Goal: Transaction & Acquisition: Purchase product/service

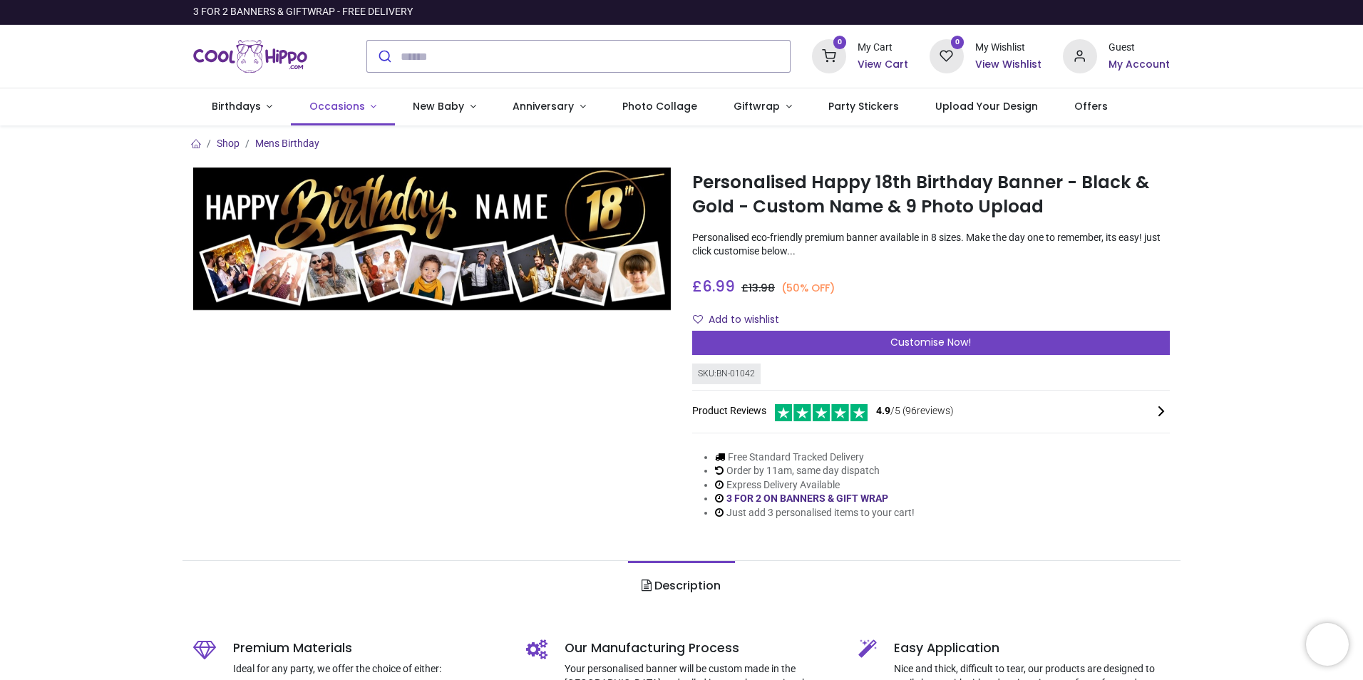
click at [316, 103] on span "Occasions" at bounding box center [337, 106] width 56 height 14
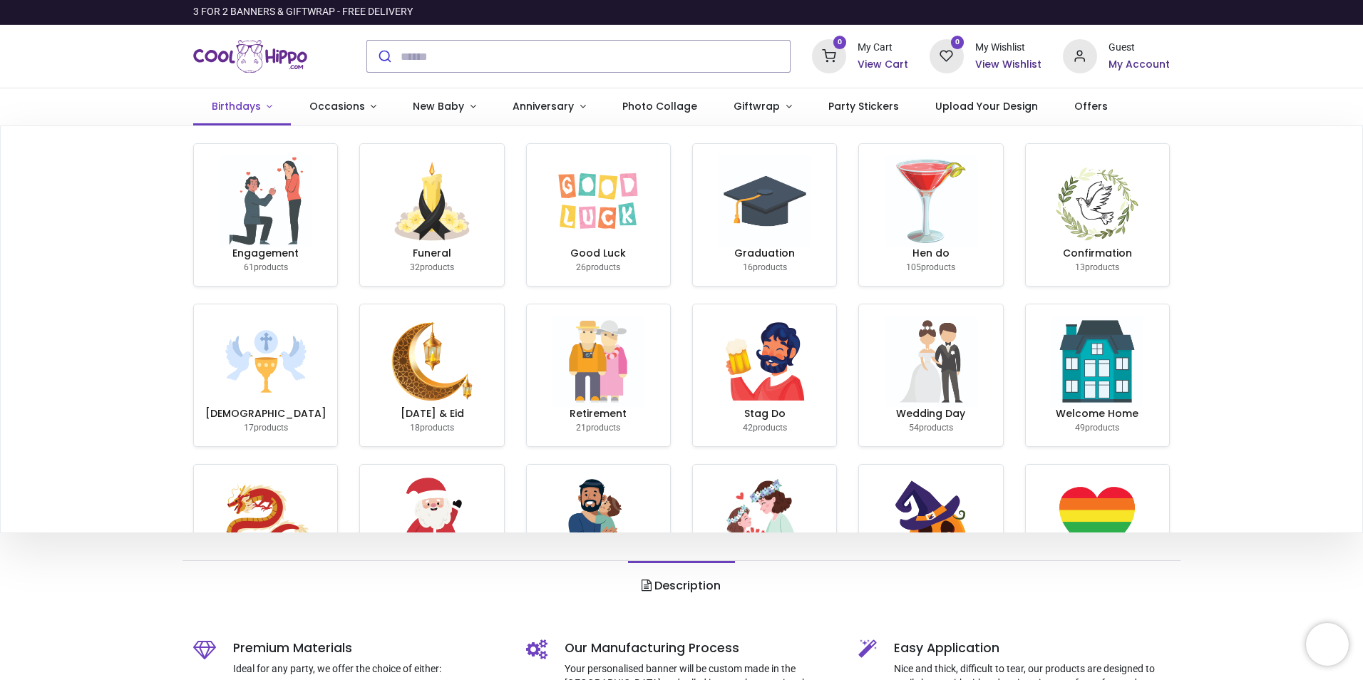
click at [232, 103] on span "Birthdays" at bounding box center [236, 106] width 49 height 14
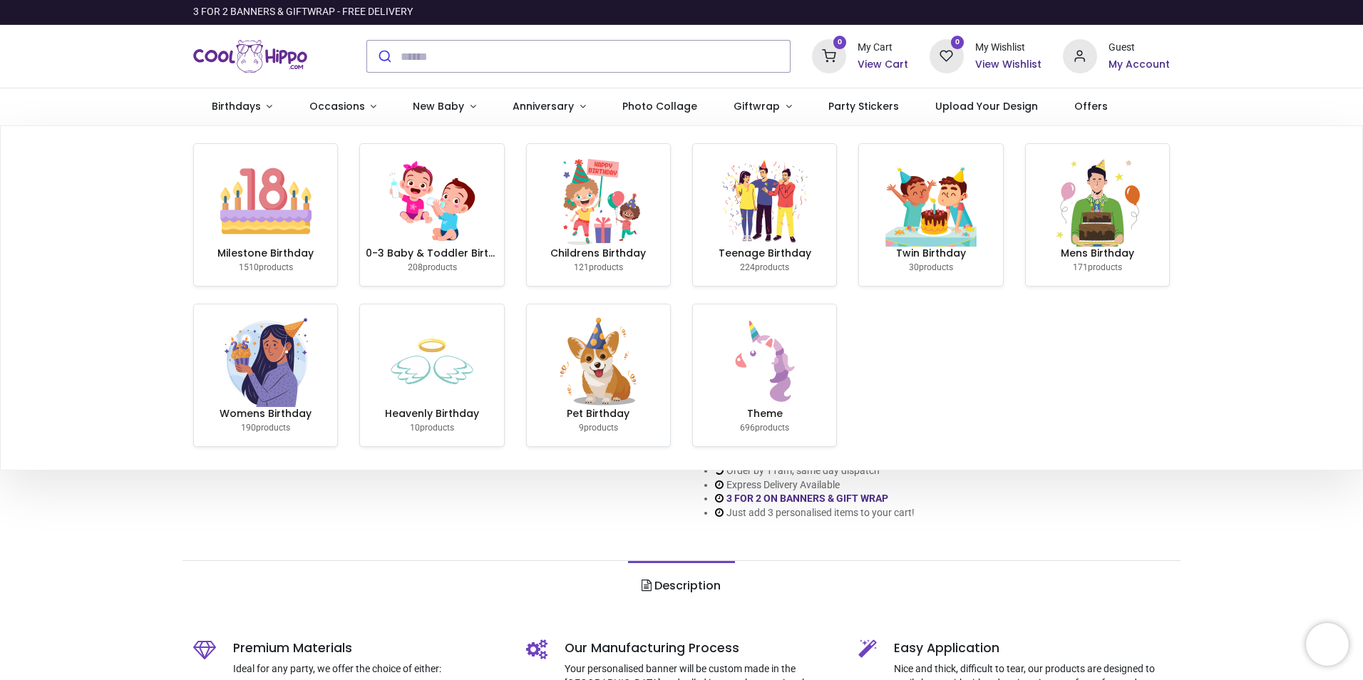
click at [244, 262] on span "1510" at bounding box center [249, 267] width 20 height 10
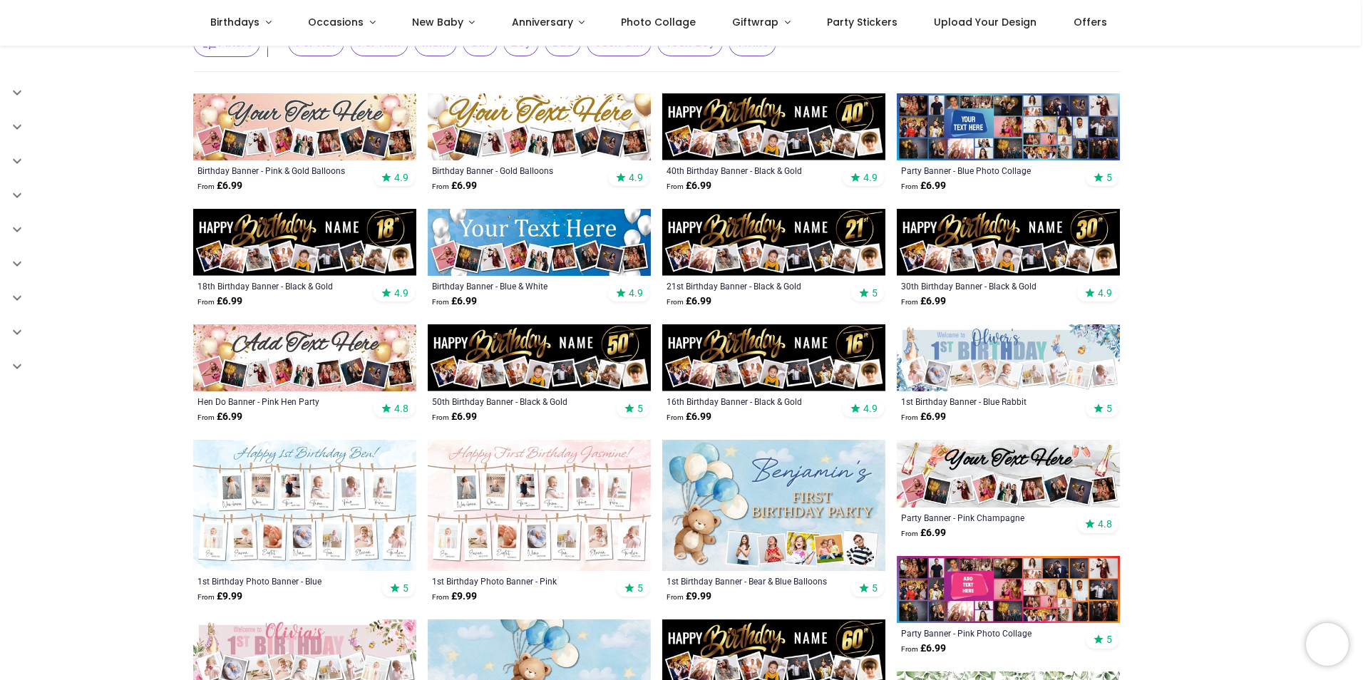
scroll to position [143, 0]
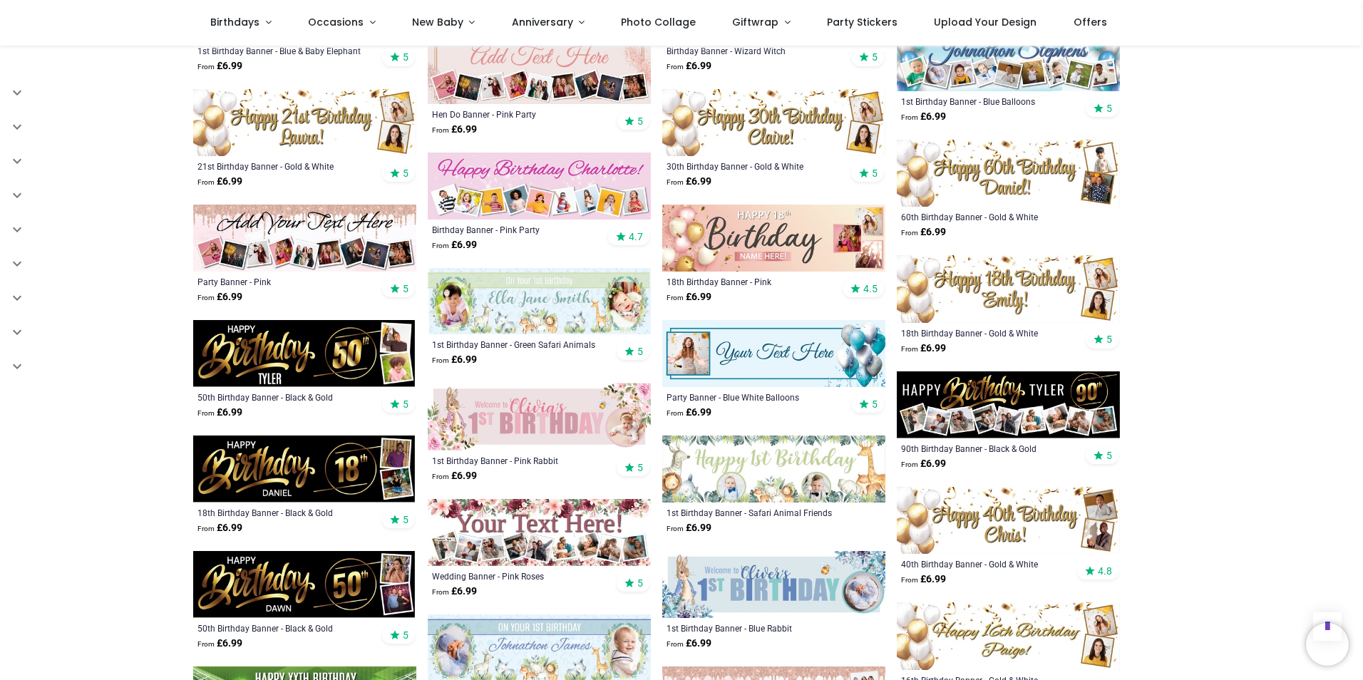
scroll to position [1212, 0]
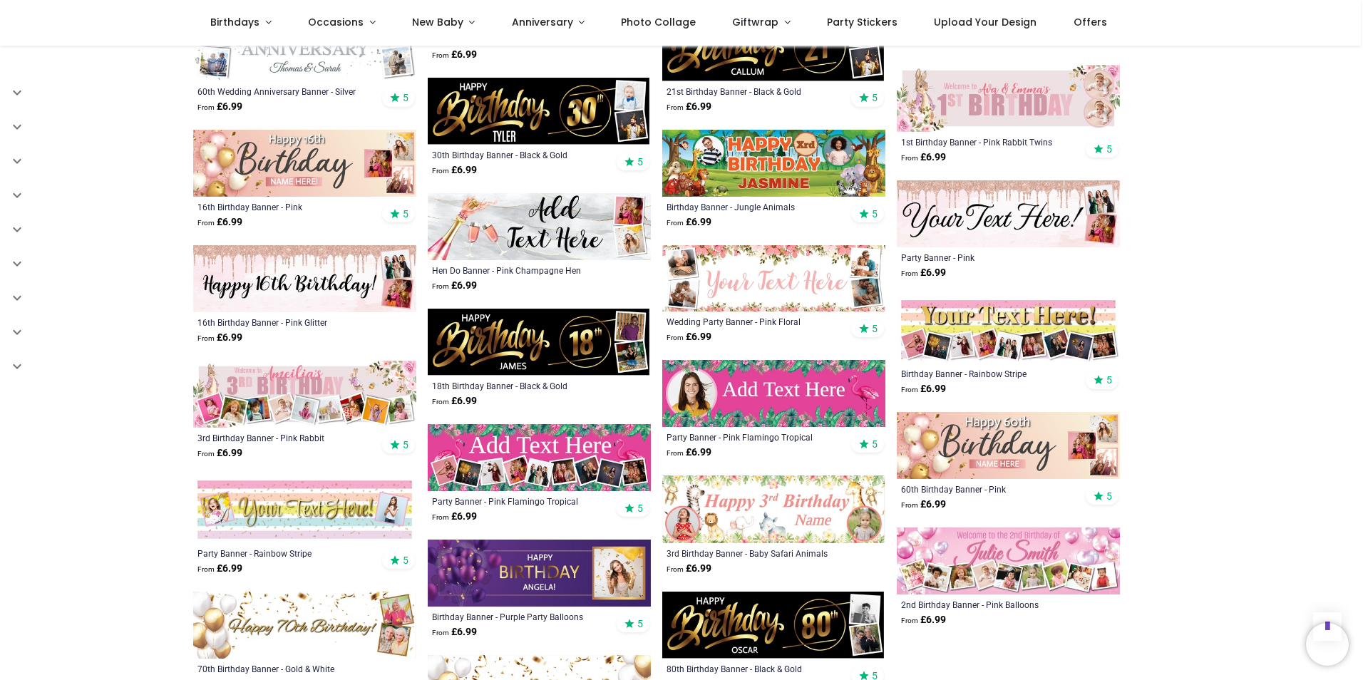
scroll to position [2138, 0]
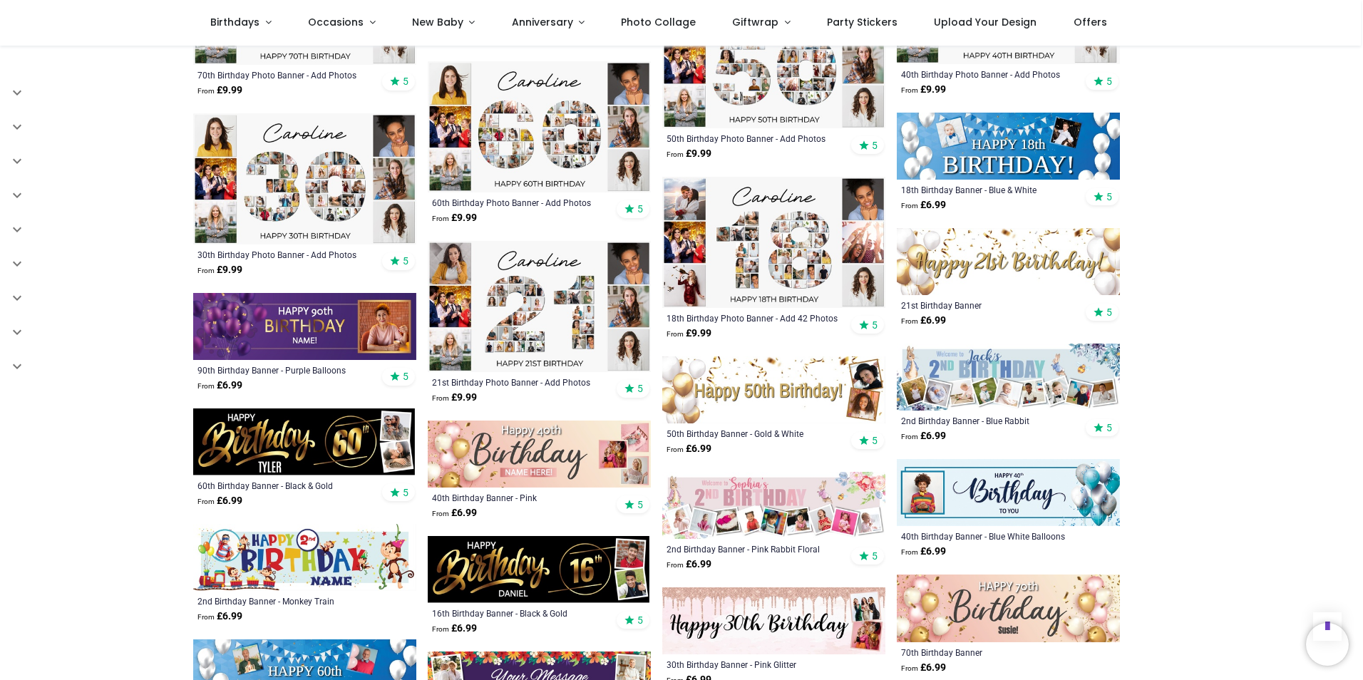
scroll to position [3064, 0]
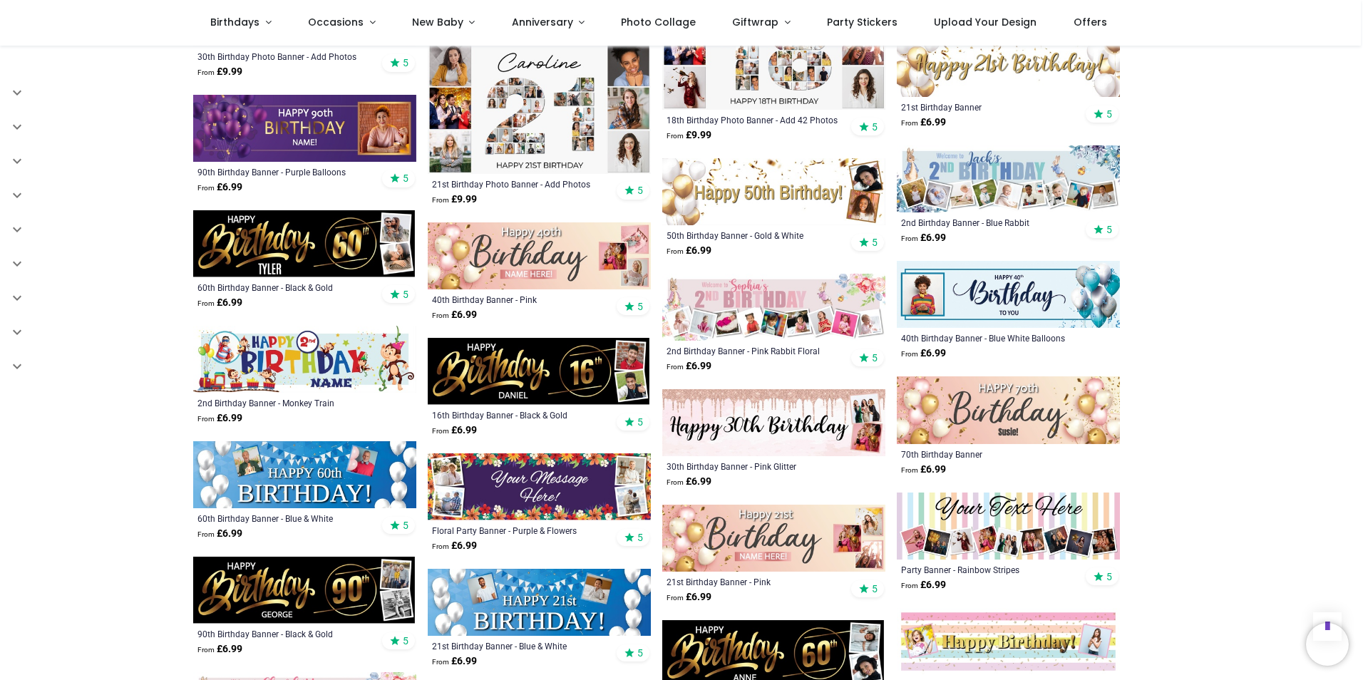
scroll to position [3171, 0]
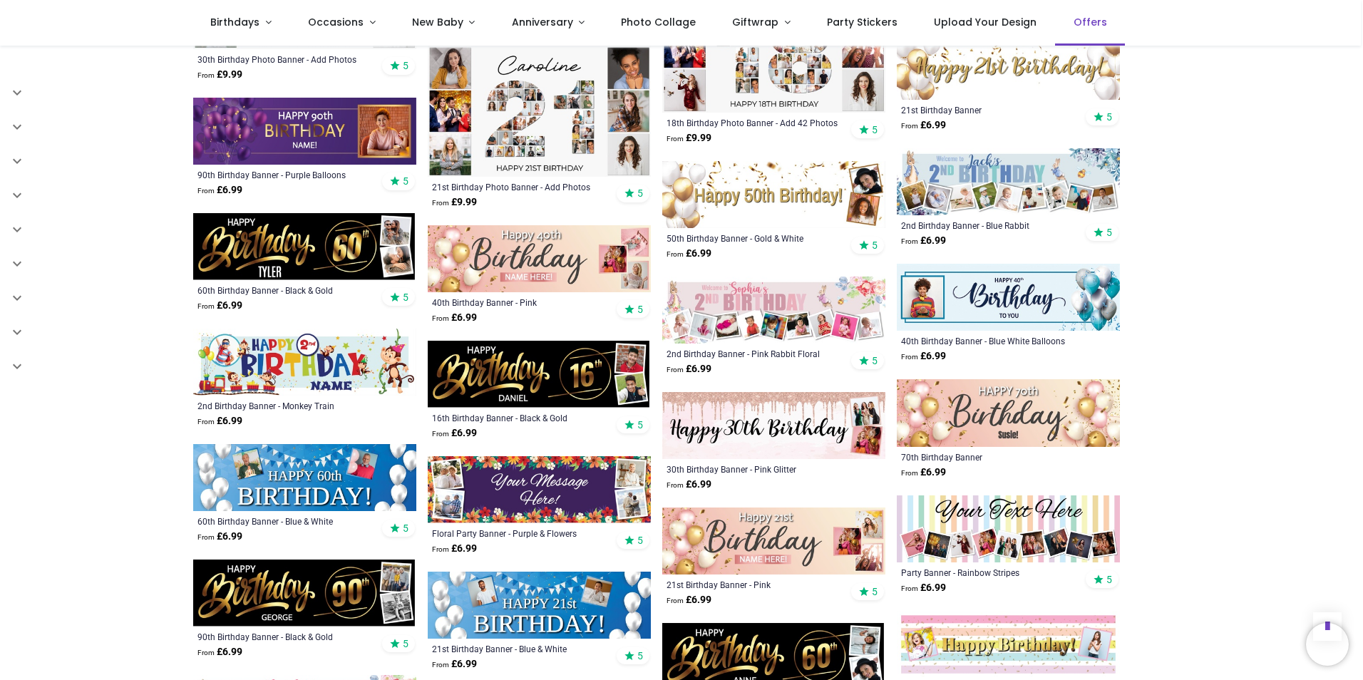
click at [1077, 21] on span "Offers" at bounding box center [1089, 22] width 33 height 14
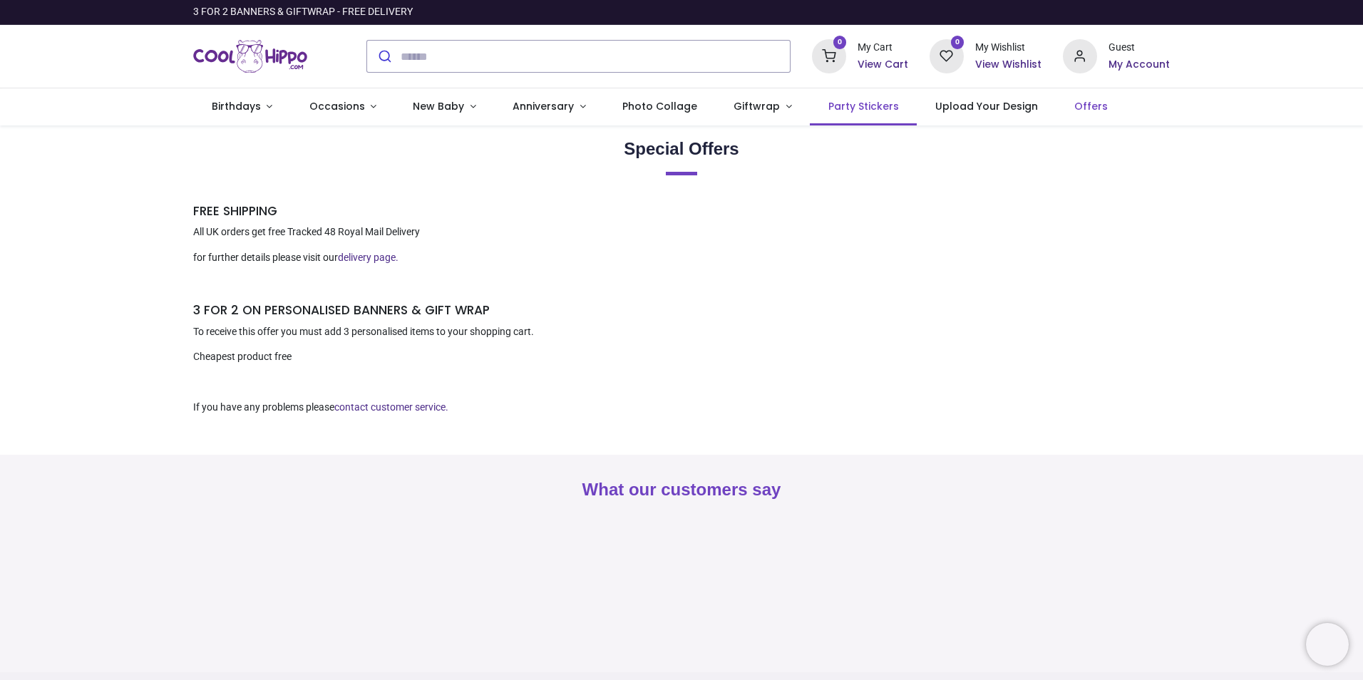
click at [855, 110] on span "Party Stickers" at bounding box center [863, 106] width 71 height 14
